Goal: Task Accomplishment & Management: Use online tool/utility

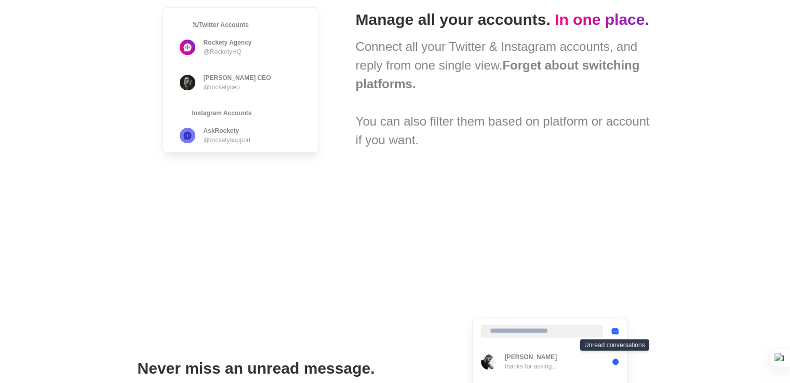
scroll to position [2359, 0]
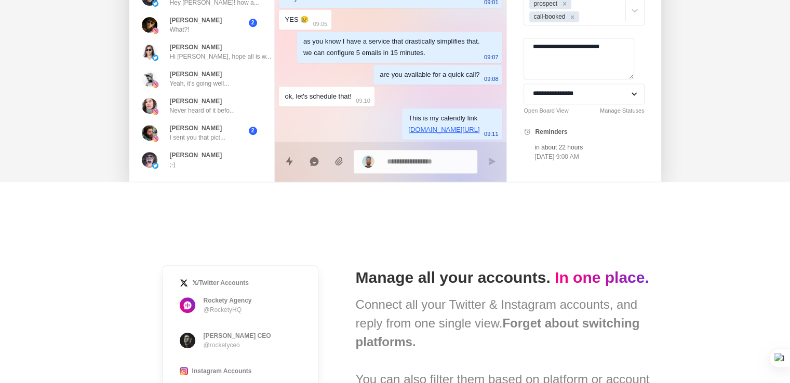
type textarea "*"
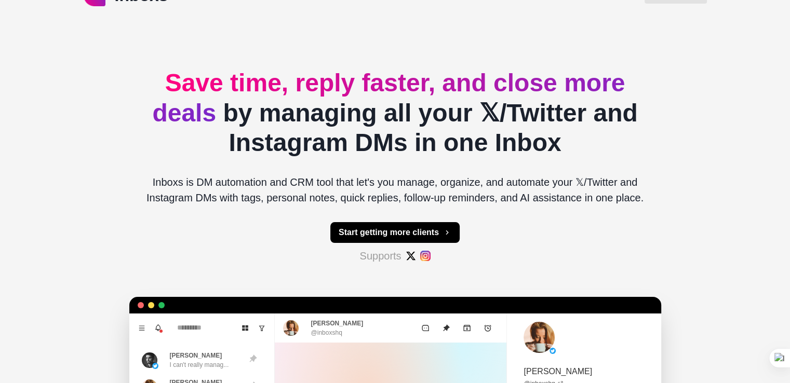
scroll to position [0, 0]
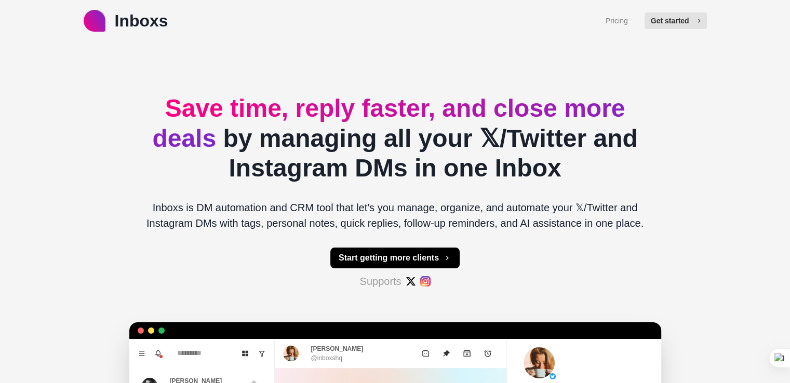
click at [675, 27] on button "Get started" at bounding box center [675, 20] width 62 height 17
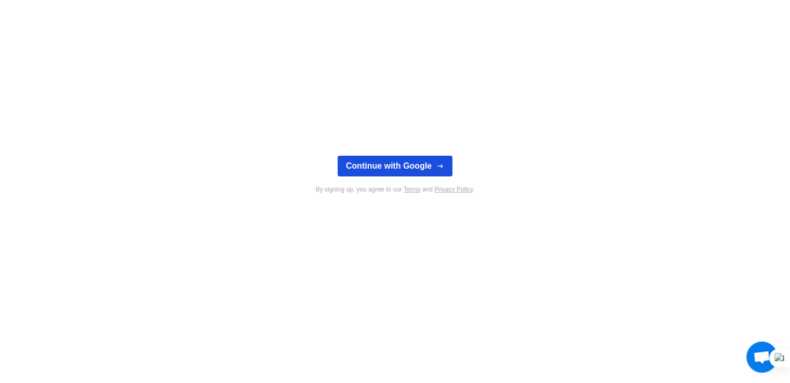
click at [436, 169] on icon "button" at bounding box center [440, 166] width 8 height 8
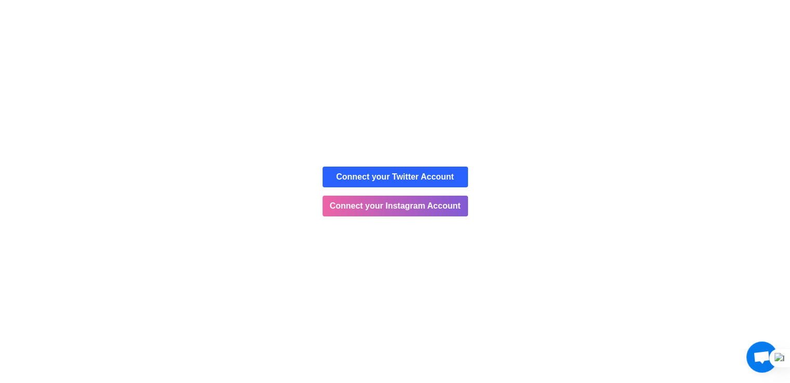
scroll to position [2359, 0]
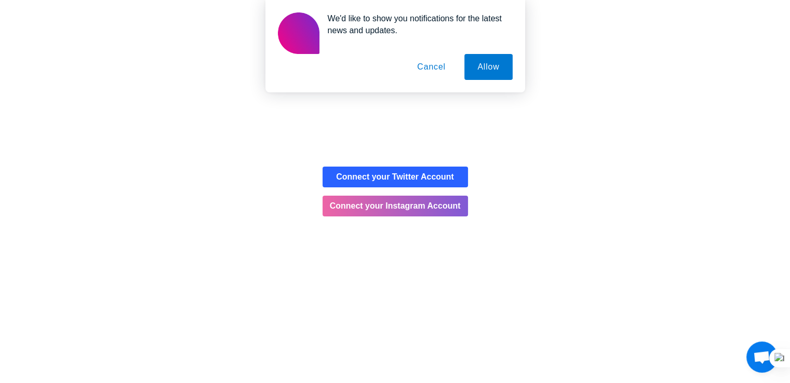
click at [433, 66] on button "Cancel" at bounding box center [431, 67] width 55 height 26
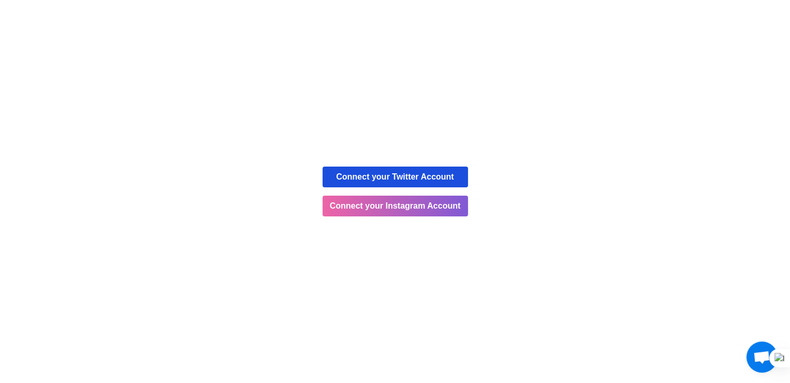
click at [440, 173] on button "Connect your Twitter Account" at bounding box center [394, 177] width 145 height 21
